Goal: Information Seeking & Learning: Find specific fact

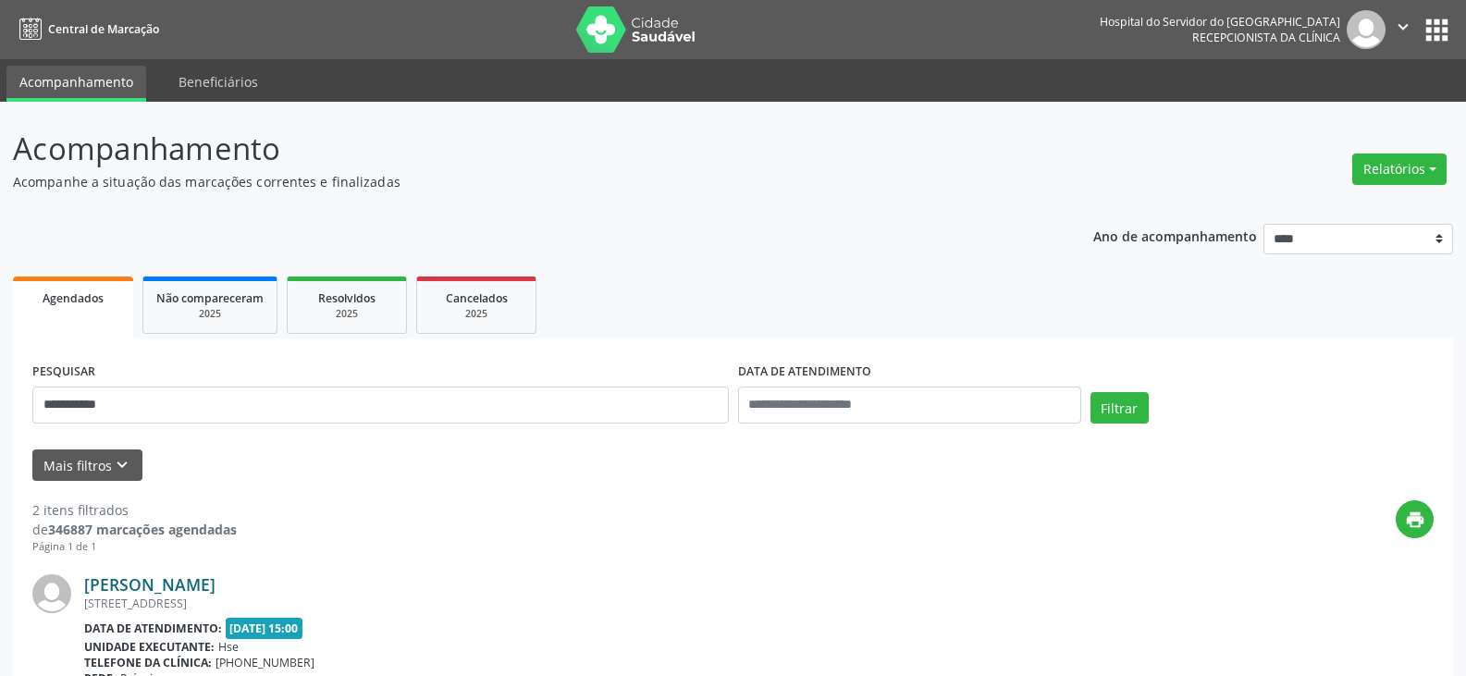
click at [215, 576] on link "[PERSON_NAME]" at bounding box center [149, 584] width 131 height 20
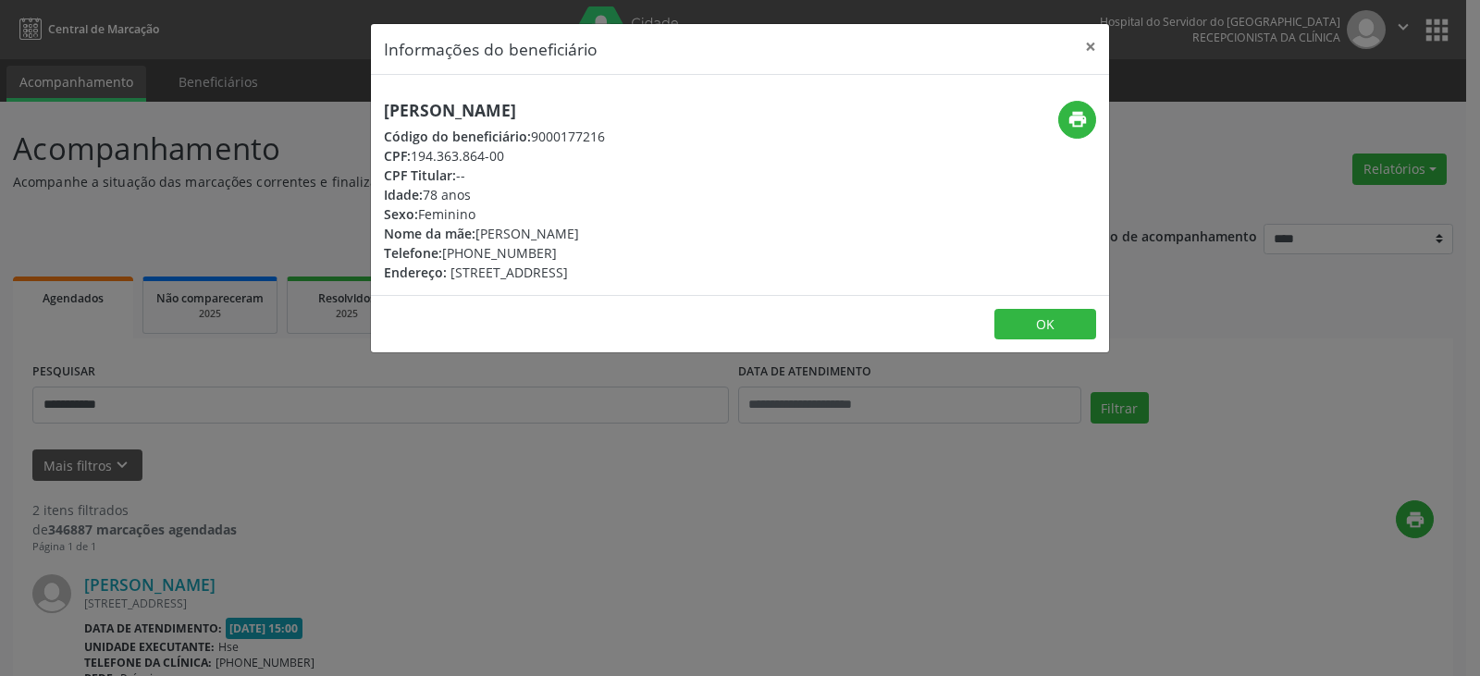
drag, startPoint x: 740, startPoint y: 114, endPoint x: 366, endPoint y: 112, distance: 373.6
click at [366, 112] on div "Informações do beneficiário × [PERSON_NAME] Código do beneficiário: 9000177216 …" at bounding box center [740, 338] width 1480 height 676
copy h5 "[PERSON_NAME]"
click at [1085, 55] on button "×" at bounding box center [1090, 46] width 37 height 45
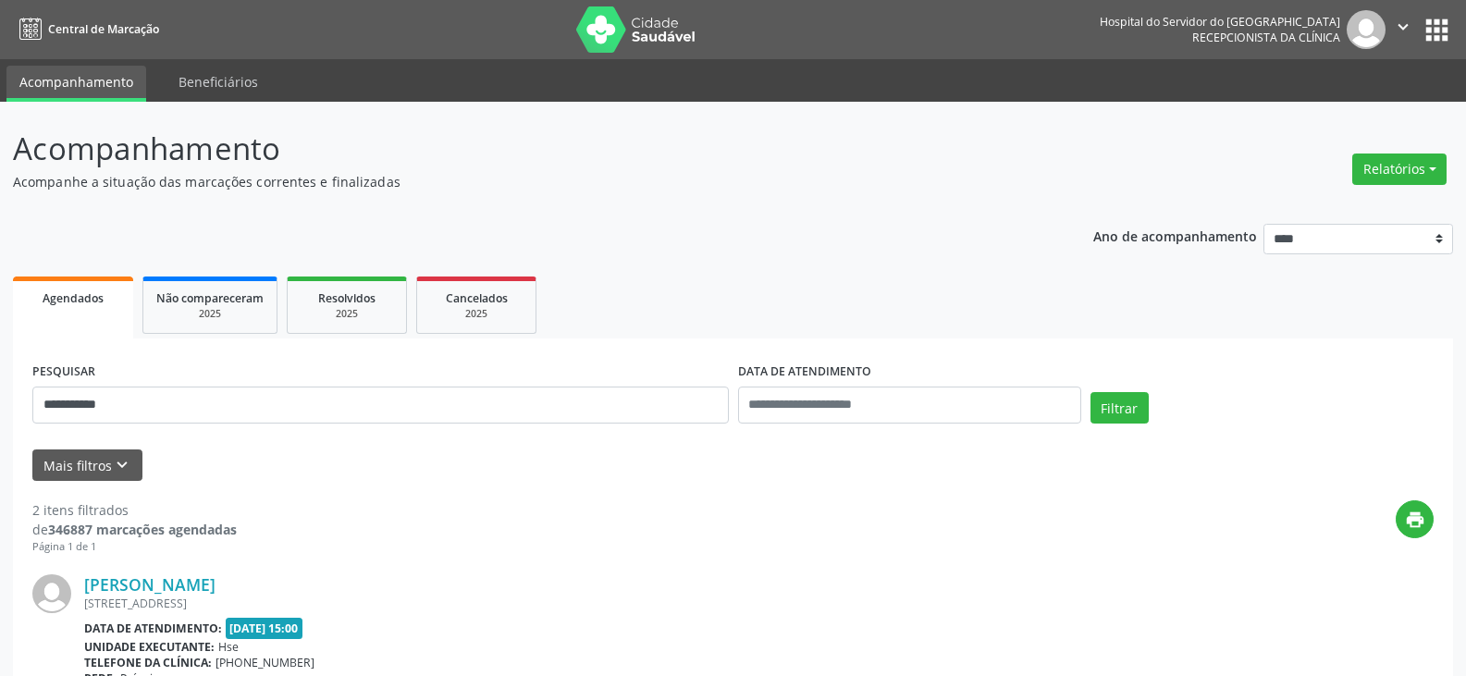
click at [286, 425] on div "**********" at bounding box center [381, 397] width 706 height 79
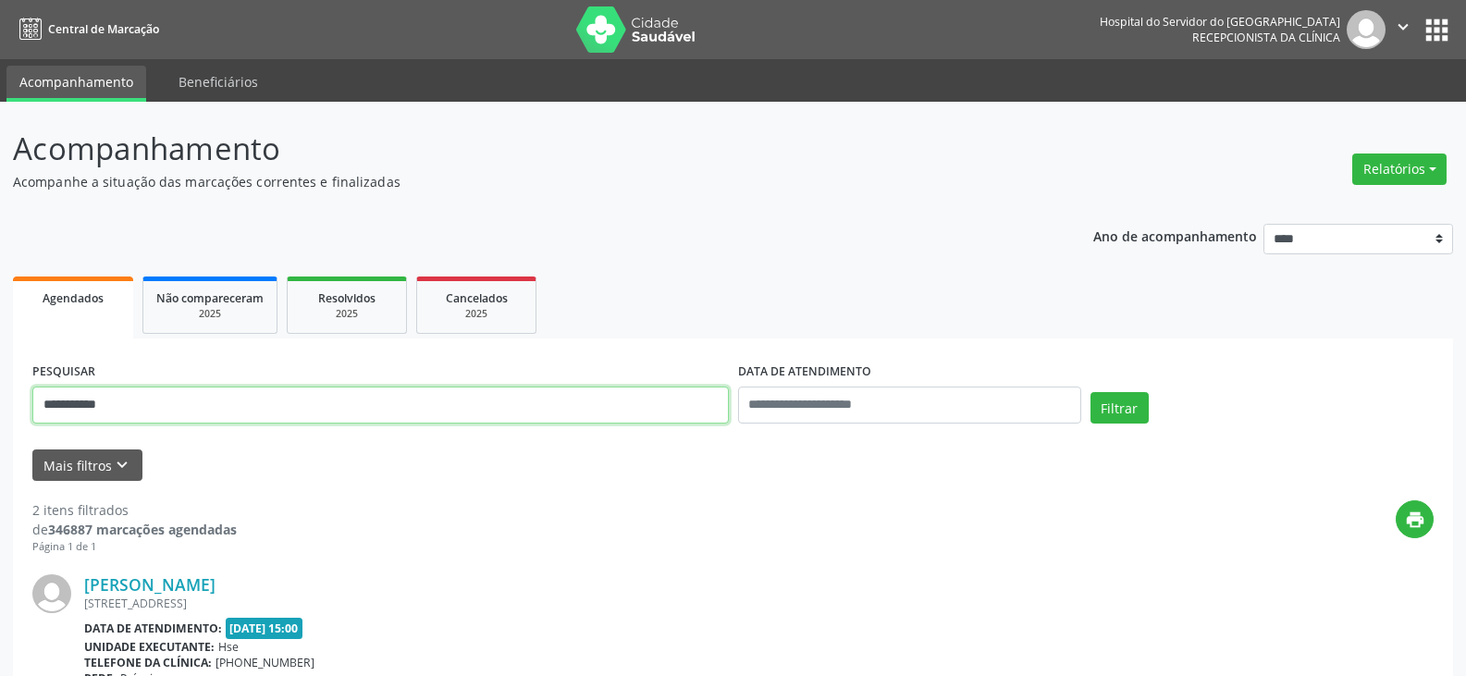
click at [283, 416] on input "**********" at bounding box center [380, 405] width 696 height 37
click at [1090, 392] on button "Filtrar" at bounding box center [1119, 407] width 58 height 31
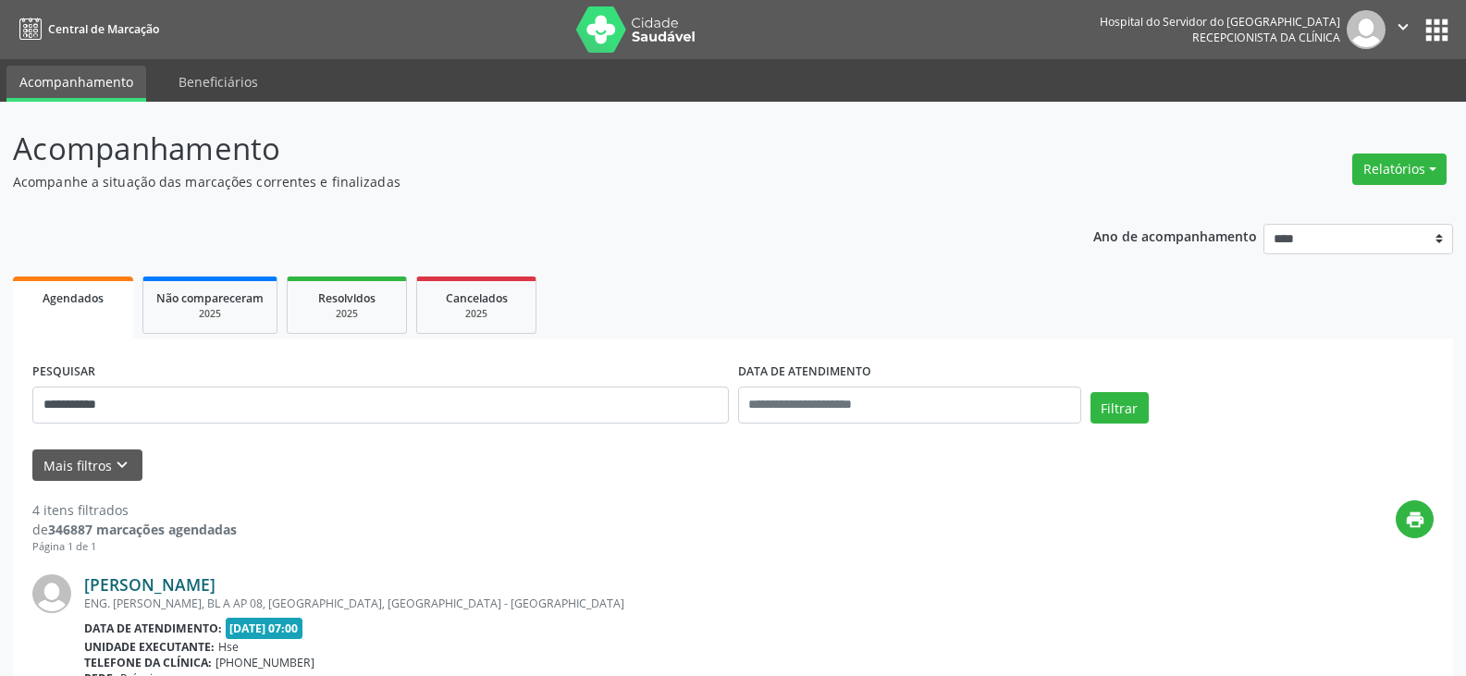
click at [248, 588] on div "[PERSON_NAME]" at bounding box center [620, 584] width 1072 height 20
click at [215, 593] on link "[PERSON_NAME]" at bounding box center [149, 584] width 131 height 20
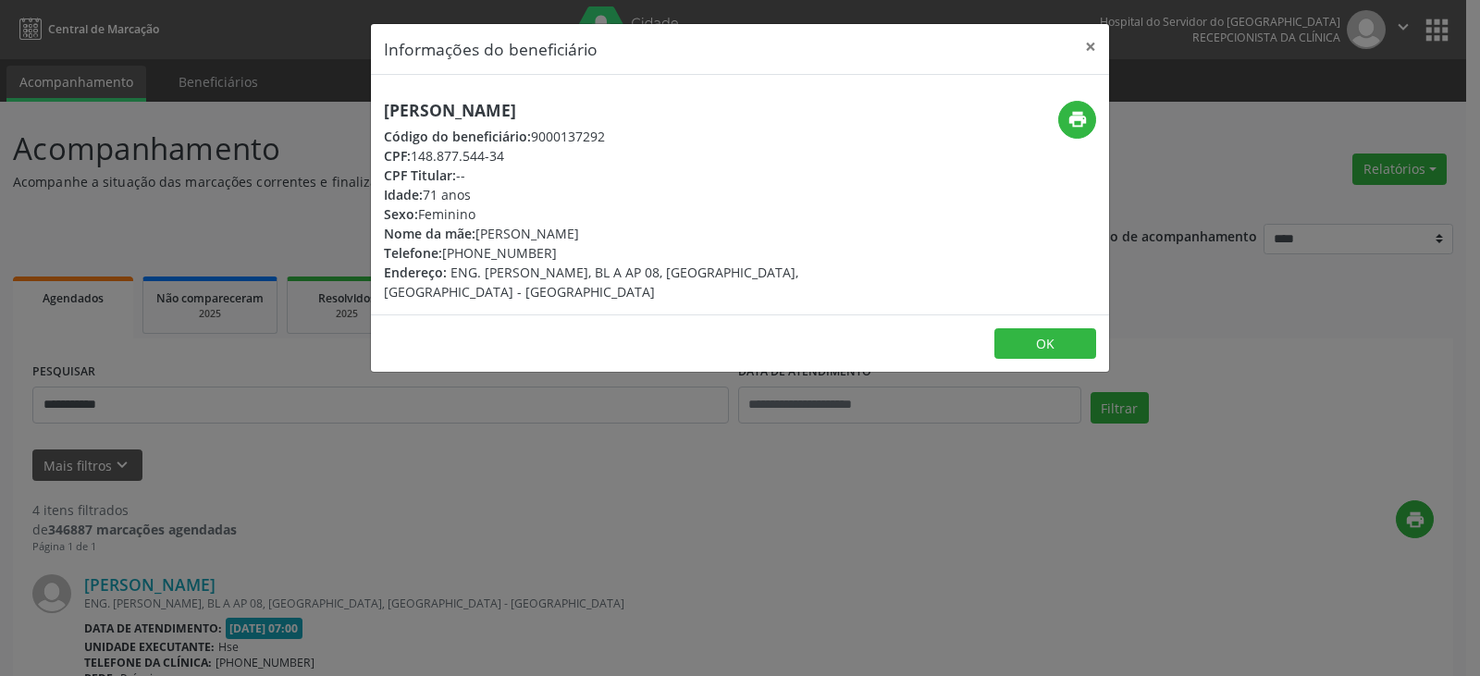
drag, startPoint x: 615, startPoint y: 100, endPoint x: 320, endPoint y: 99, distance: 295.0
click at [320, 99] on div "Informações do beneficiário × [PERSON_NAME] Código do beneficiário: 9000137292 …" at bounding box center [740, 338] width 1480 height 676
copy h5 "[PERSON_NAME]"
drag, startPoint x: 503, startPoint y: 154, endPoint x: 416, endPoint y: 155, distance: 86.9
click at [416, 155] on div "CPF: 148.877.544-34" at bounding box center [617, 155] width 466 height 19
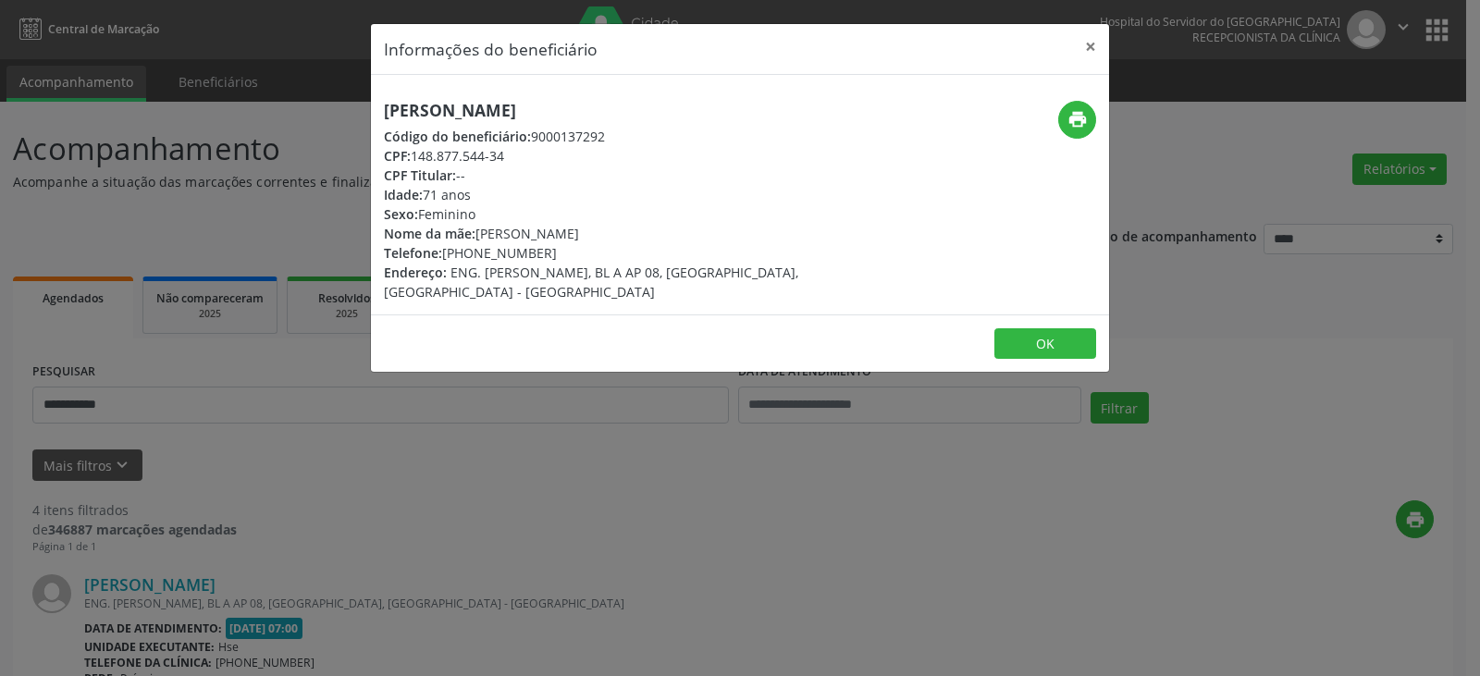
copy div "148.877.544-34"
drag, startPoint x: 554, startPoint y: 252, endPoint x: 469, endPoint y: 252, distance: 85.1
click at [469, 252] on div "Telefone: [PHONE_NUMBER]" at bounding box center [617, 252] width 466 height 19
copy div "99680-2101"
click at [1074, 127] on icon "print" at bounding box center [1077, 119] width 20 height 20
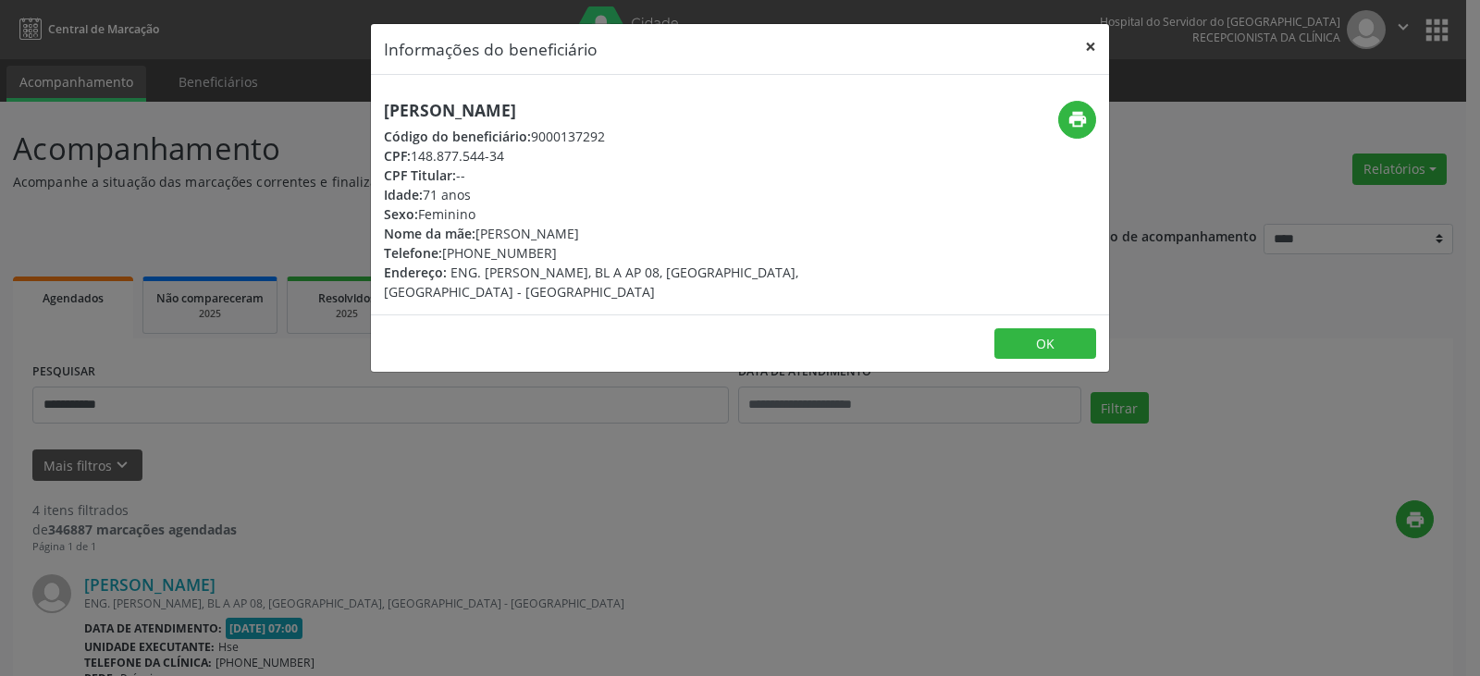
click at [1088, 55] on button "×" at bounding box center [1090, 46] width 37 height 45
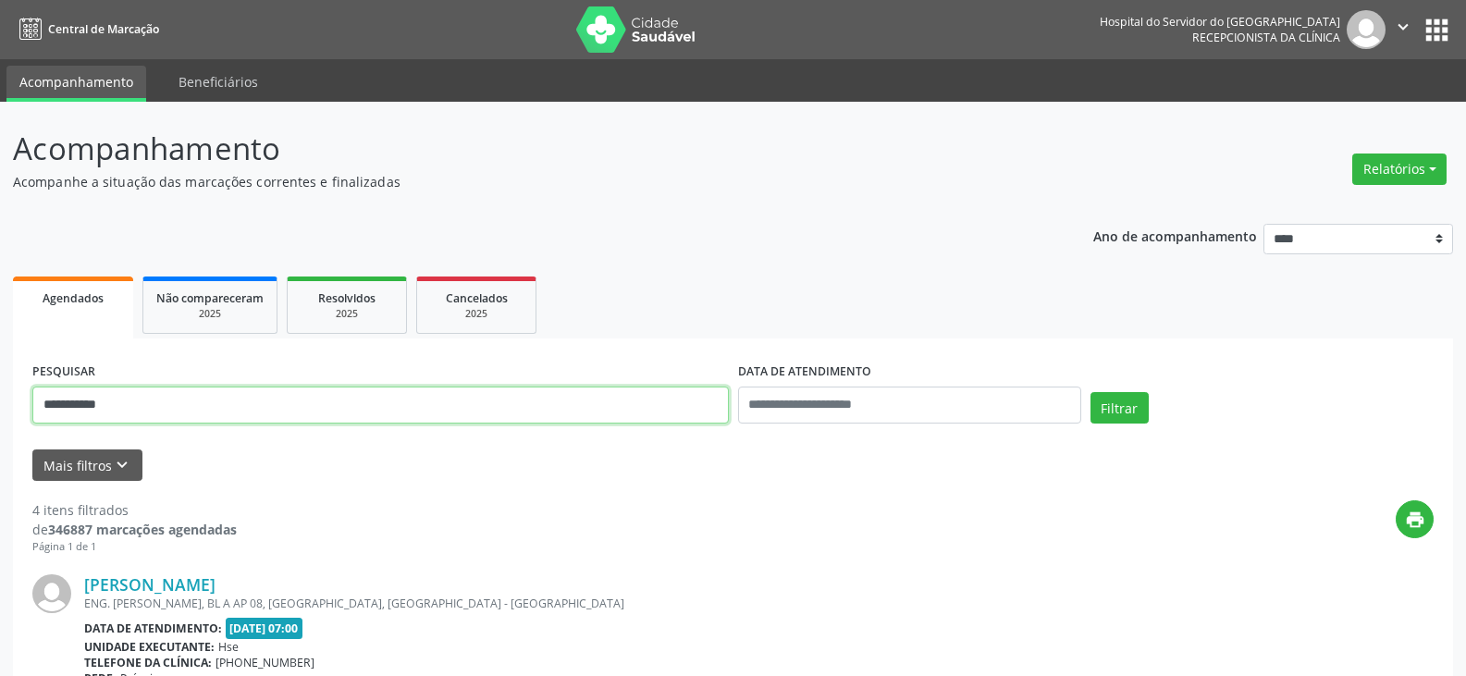
drag, startPoint x: 422, startPoint y: 399, endPoint x: 0, endPoint y: 395, distance: 421.7
type input "**********"
click at [1090, 392] on button "Filtrar" at bounding box center [1119, 407] width 58 height 31
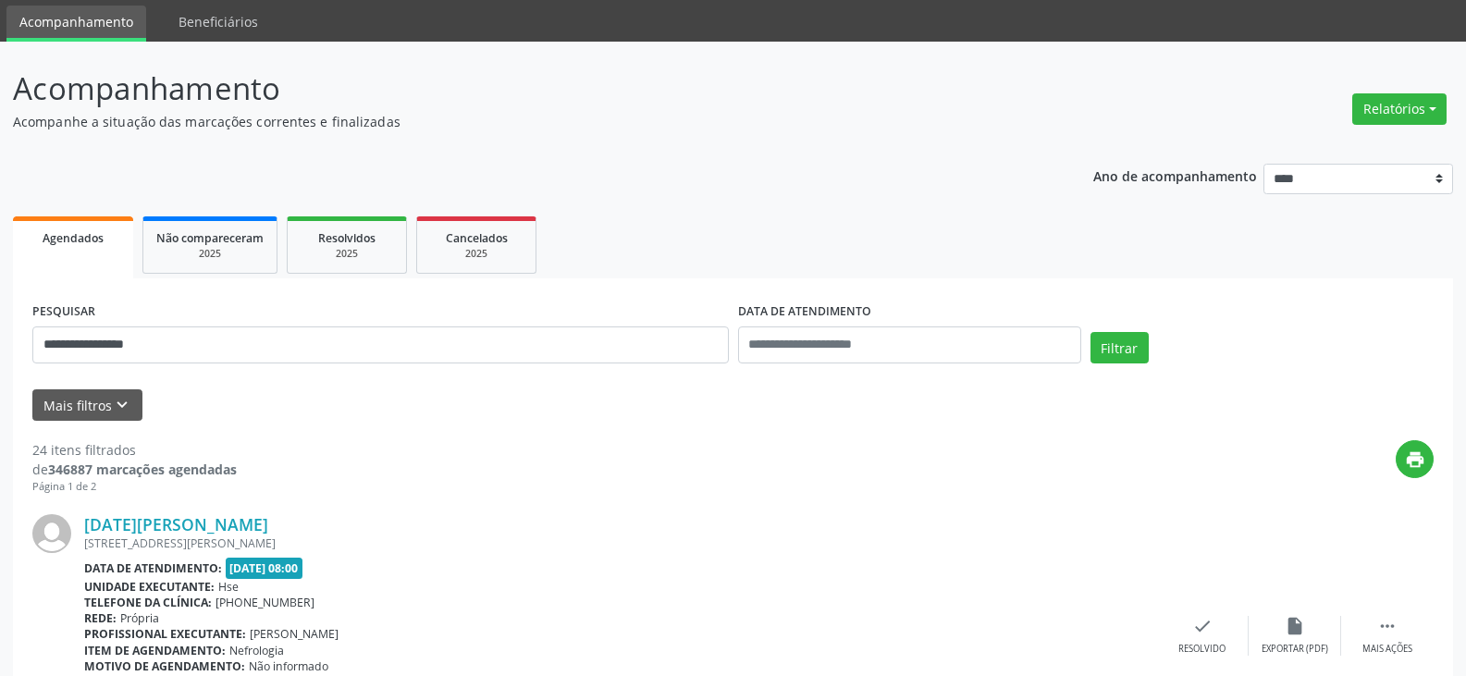
scroll to position [92, 0]
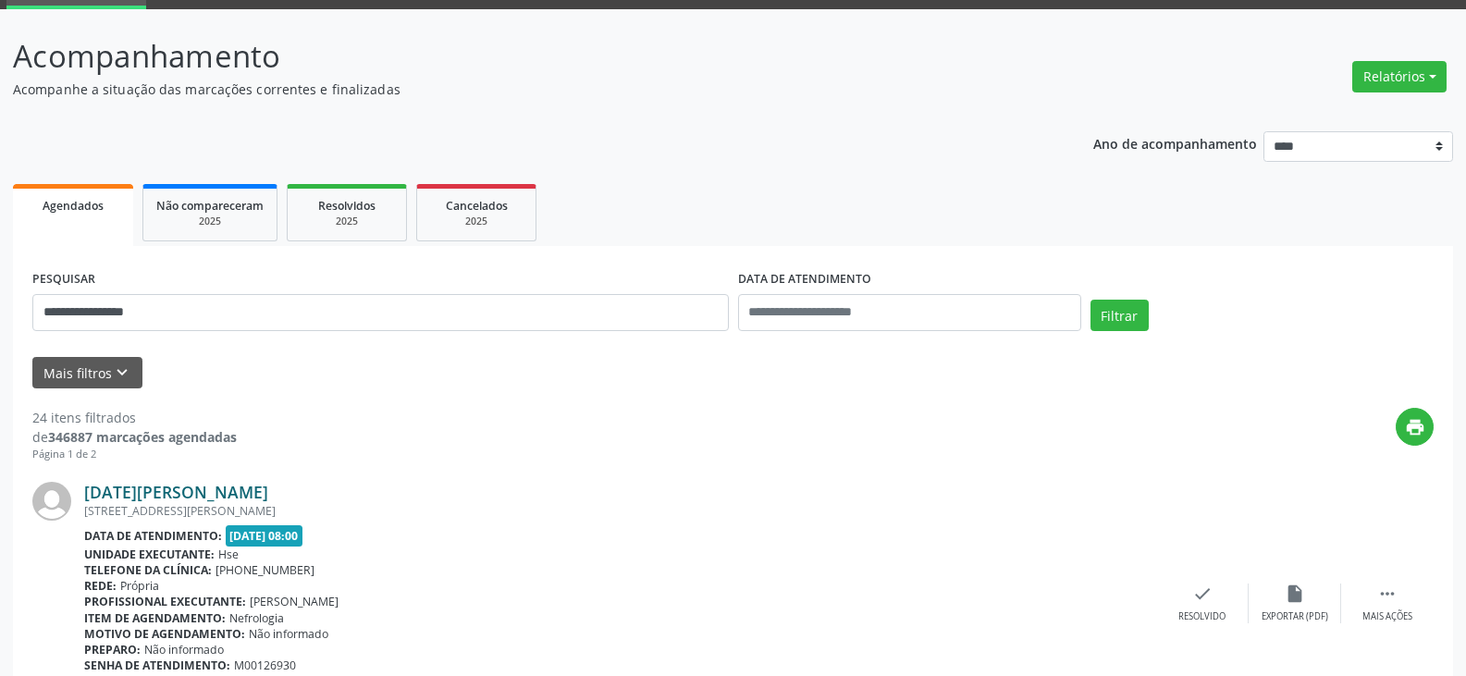
click at [268, 494] on link "[DATE][PERSON_NAME]" at bounding box center [176, 492] width 184 height 20
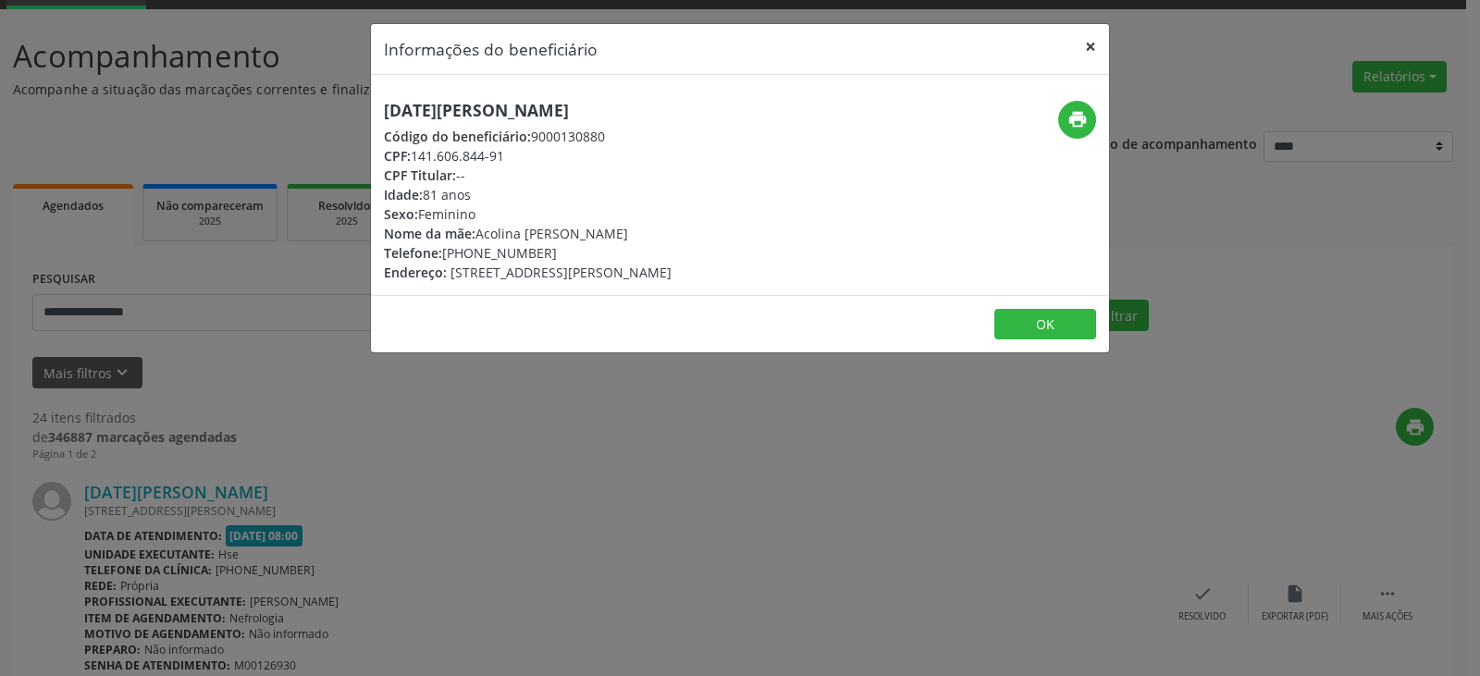
click at [1099, 49] on button "×" at bounding box center [1090, 46] width 37 height 45
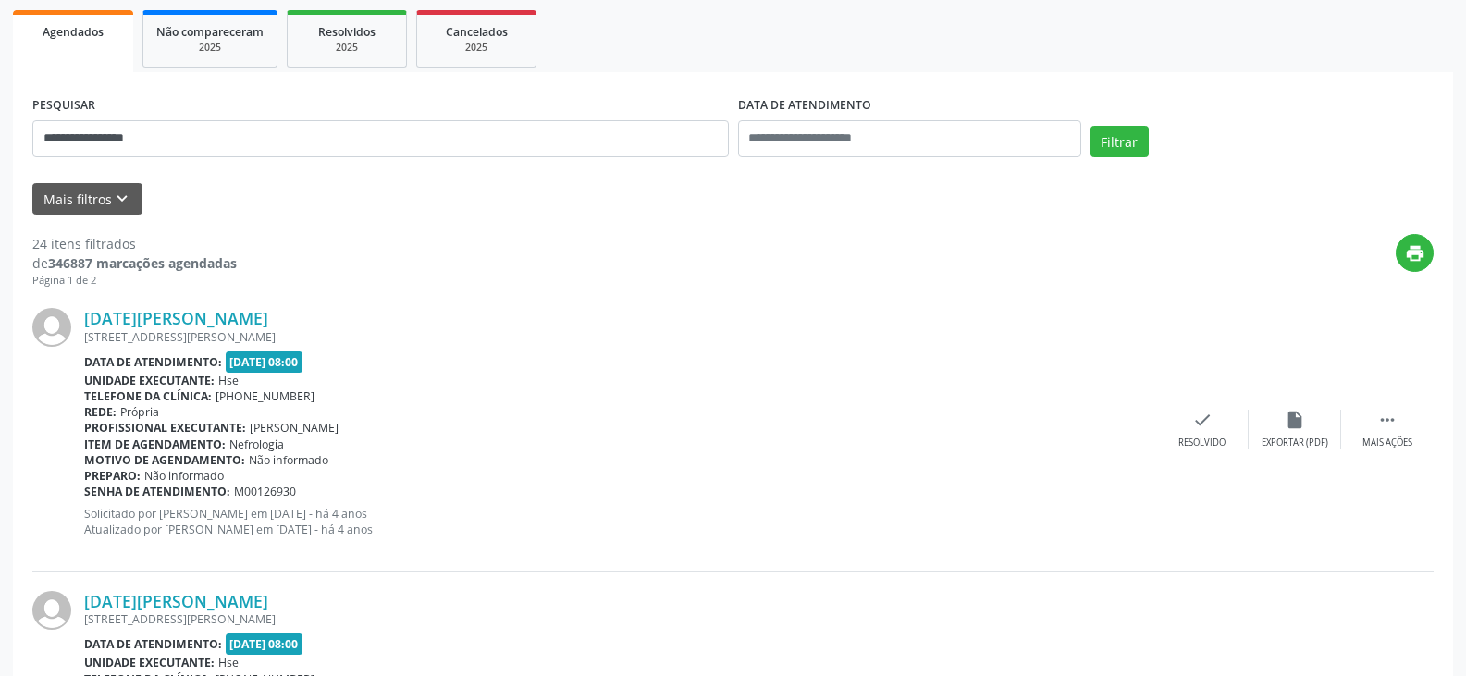
scroll to position [224, 0]
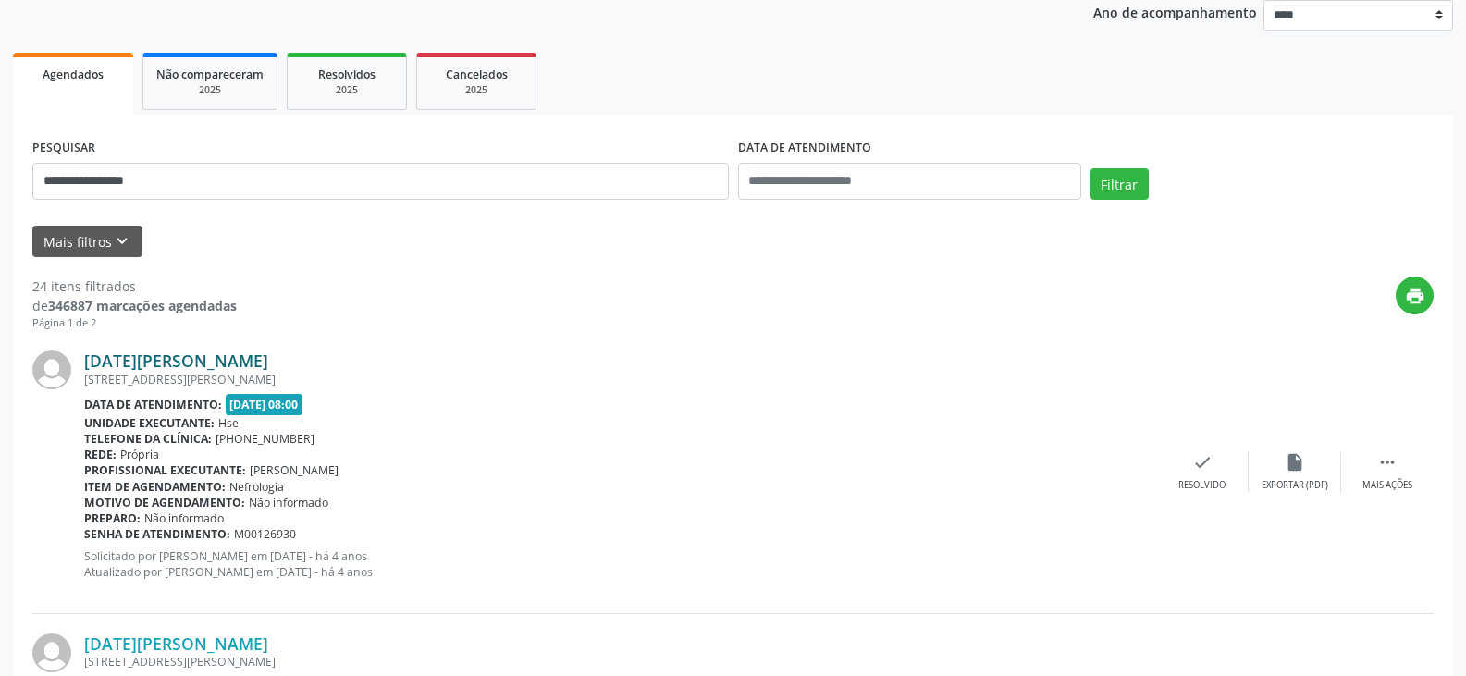
click at [268, 350] on link "[DATE][PERSON_NAME]" at bounding box center [176, 360] width 184 height 20
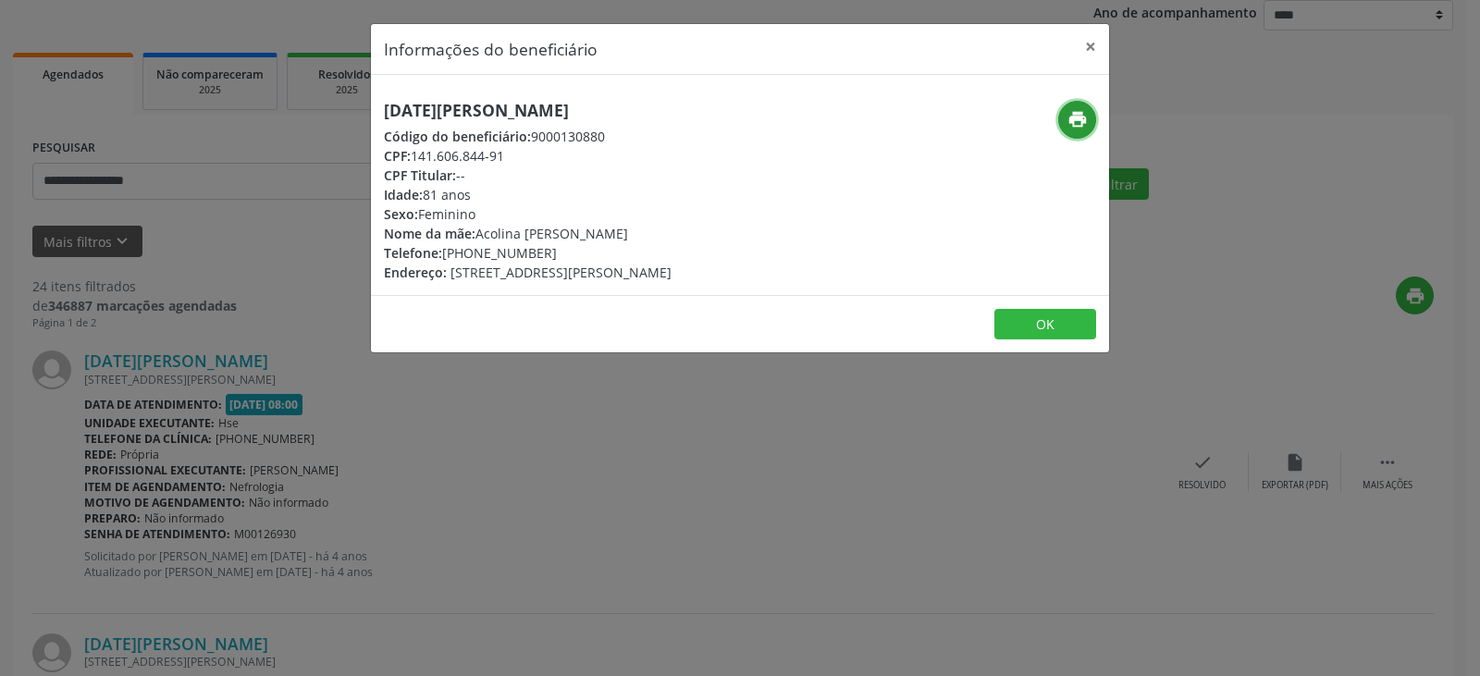
click at [1074, 110] on icon "print" at bounding box center [1077, 119] width 20 height 20
drag, startPoint x: 661, startPoint y: 113, endPoint x: 337, endPoint y: 104, distance: 324.7
click at [337, 104] on div "Informações do beneficiário × [DATE][PERSON_NAME] F C de Cerqu Código do benefi…" at bounding box center [740, 338] width 1480 height 676
copy h5 "[DATE][PERSON_NAME]"
drag, startPoint x: 547, startPoint y: 255, endPoint x: 473, endPoint y: 253, distance: 74.0
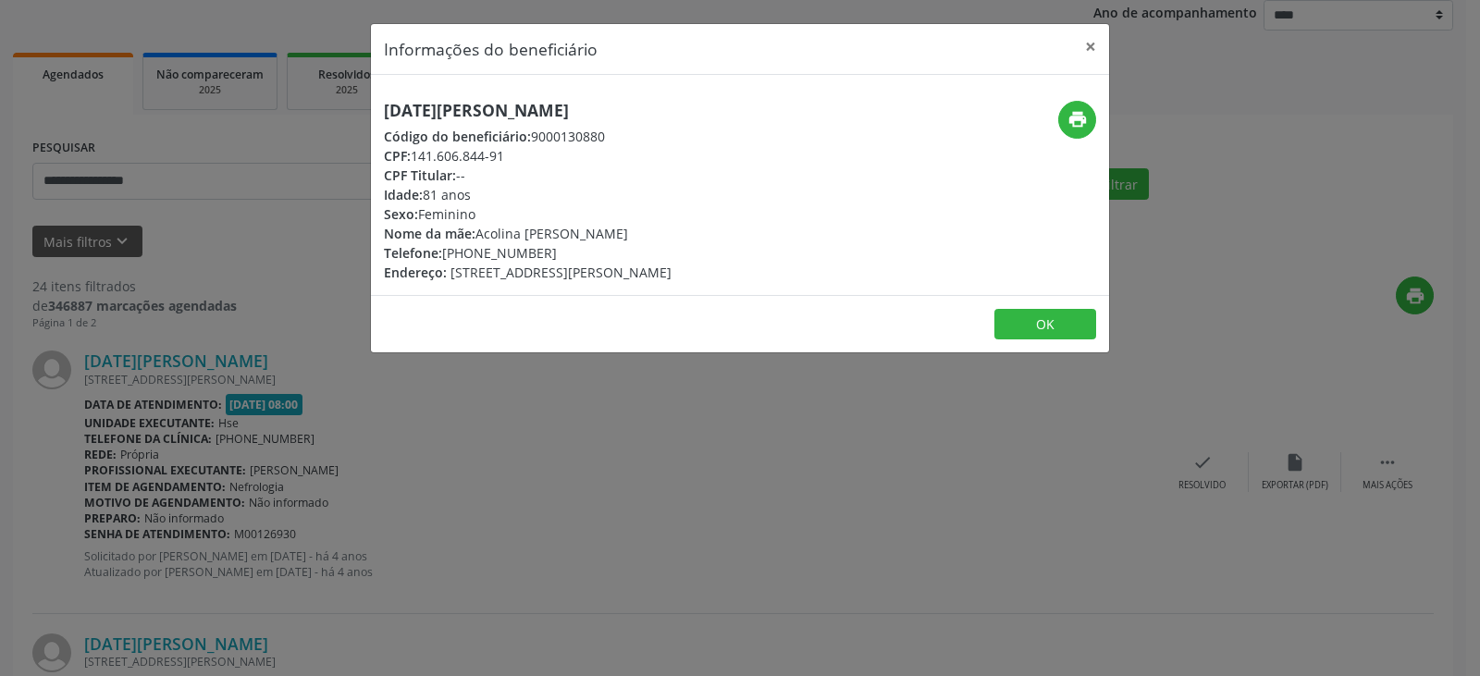
click at [473, 253] on div "Telefone: [PHONE_NUMBER]" at bounding box center [528, 252] width 288 height 19
copy div "98702-0791"
click at [1082, 54] on button "×" at bounding box center [1090, 46] width 37 height 45
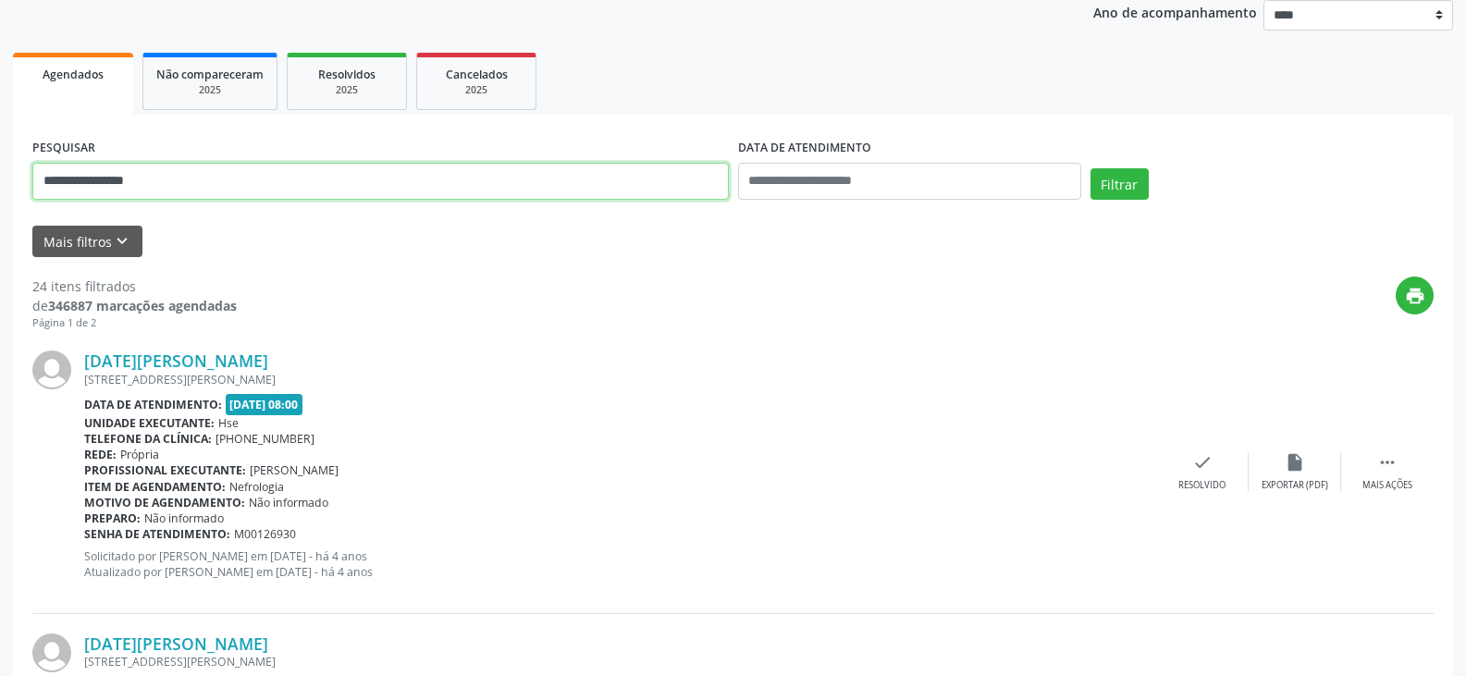
click at [572, 191] on input "**********" at bounding box center [380, 181] width 696 height 37
